Goal: Task Accomplishment & Management: Manage account settings

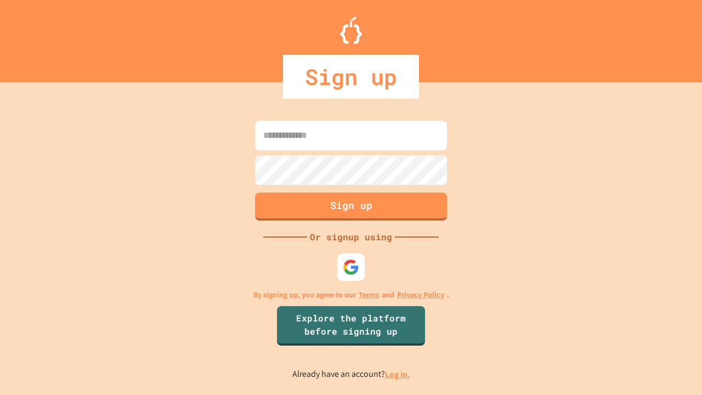
click at [398, 374] on link "Log in." at bounding box center [397, 374] width 25 height 12
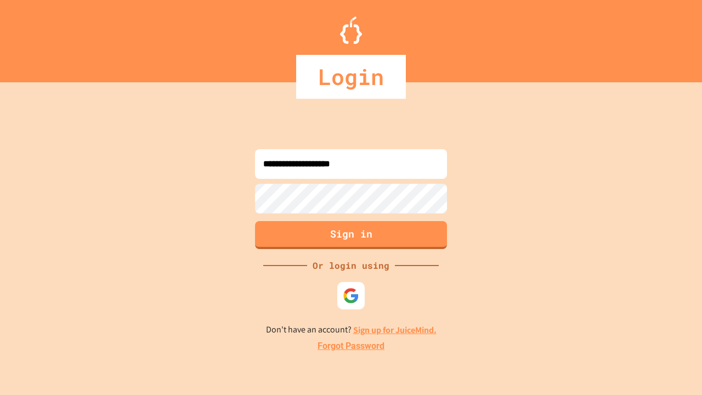
type input "**********"
